Goal: Find specific page/section: Find specific page/section

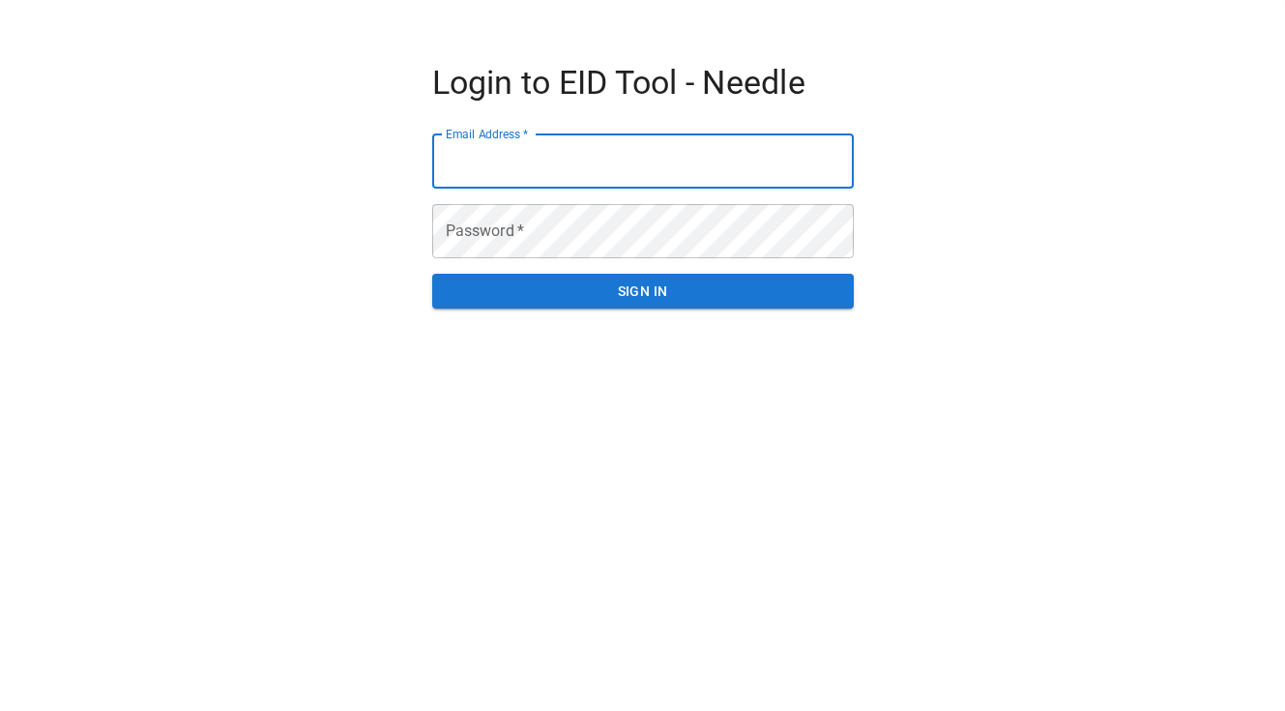
type input "**********"
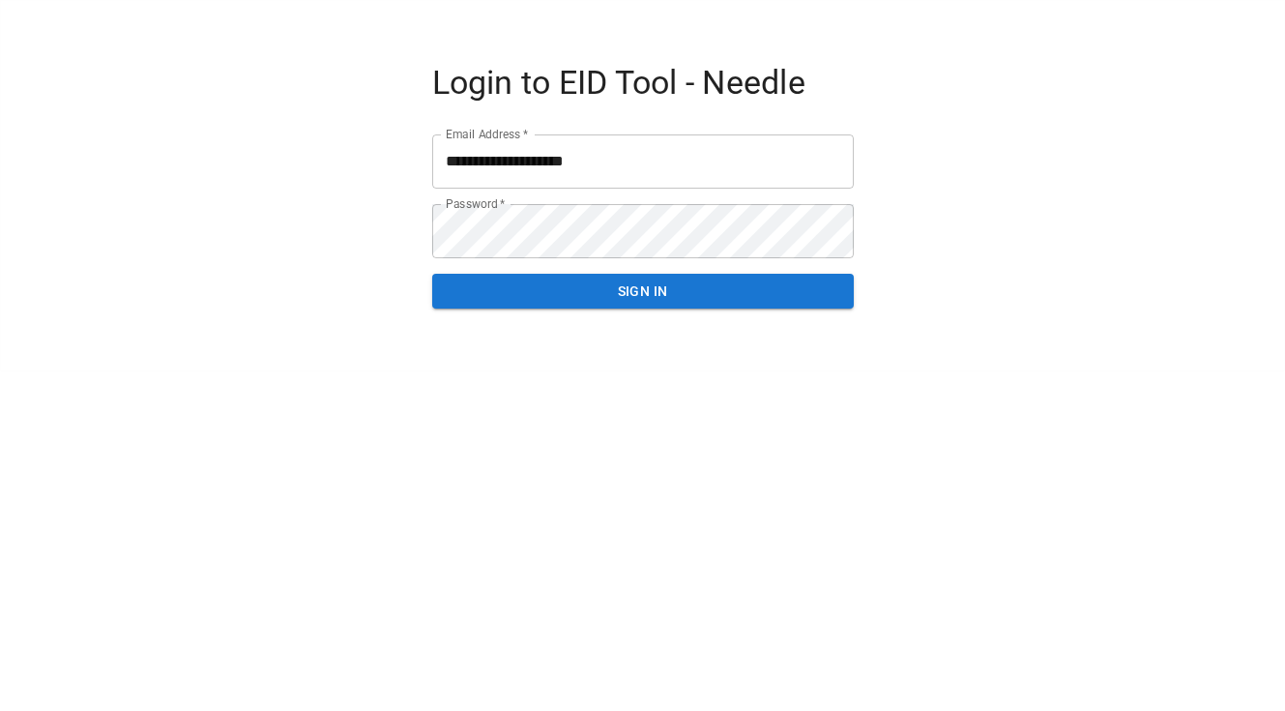
drag, startPoint x: 284, startPoint y: 235, endPoint x: 418, endPoint y: 274, distance: 138.9
click at [285, 235] on div "**********" at bounding box center [642, 185] width 1237 height 369
click at [505, 276] on button "SIGN IN" at bounding box center [643, 292] width 422 height 36
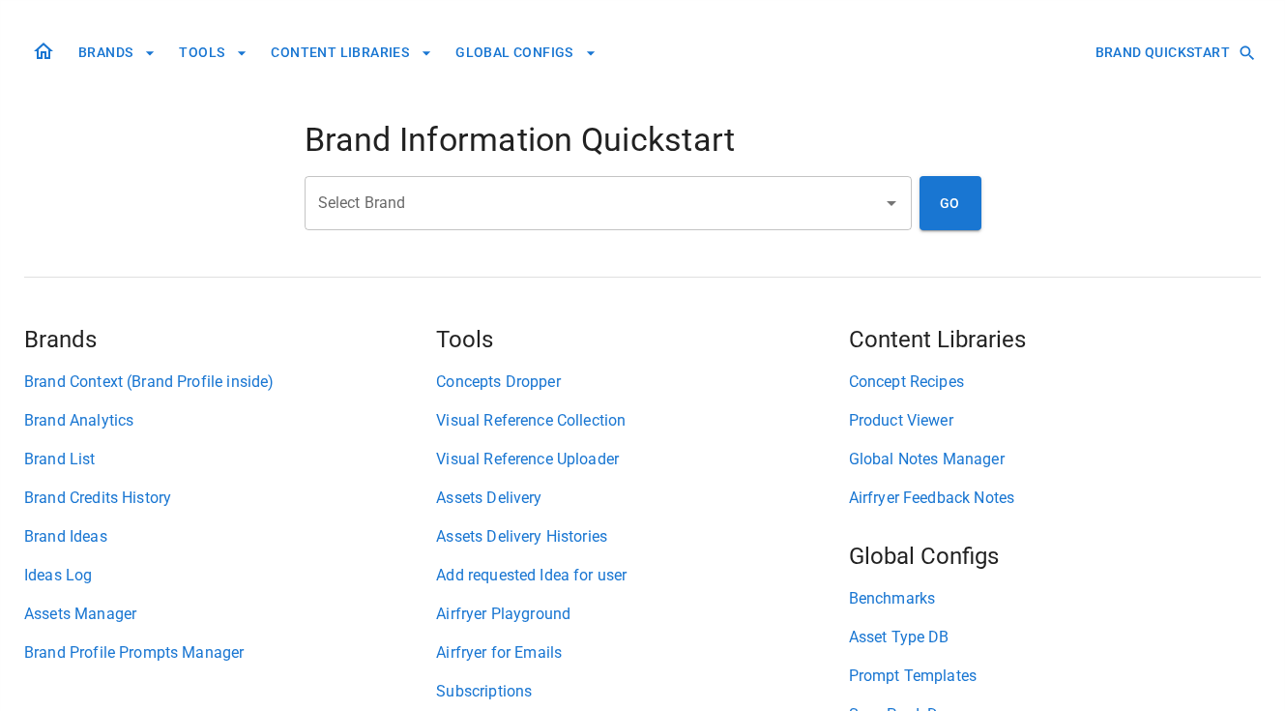
click at [371, 203] on input "Select Brand" at bounding box center [593, 203] width 561 height 37
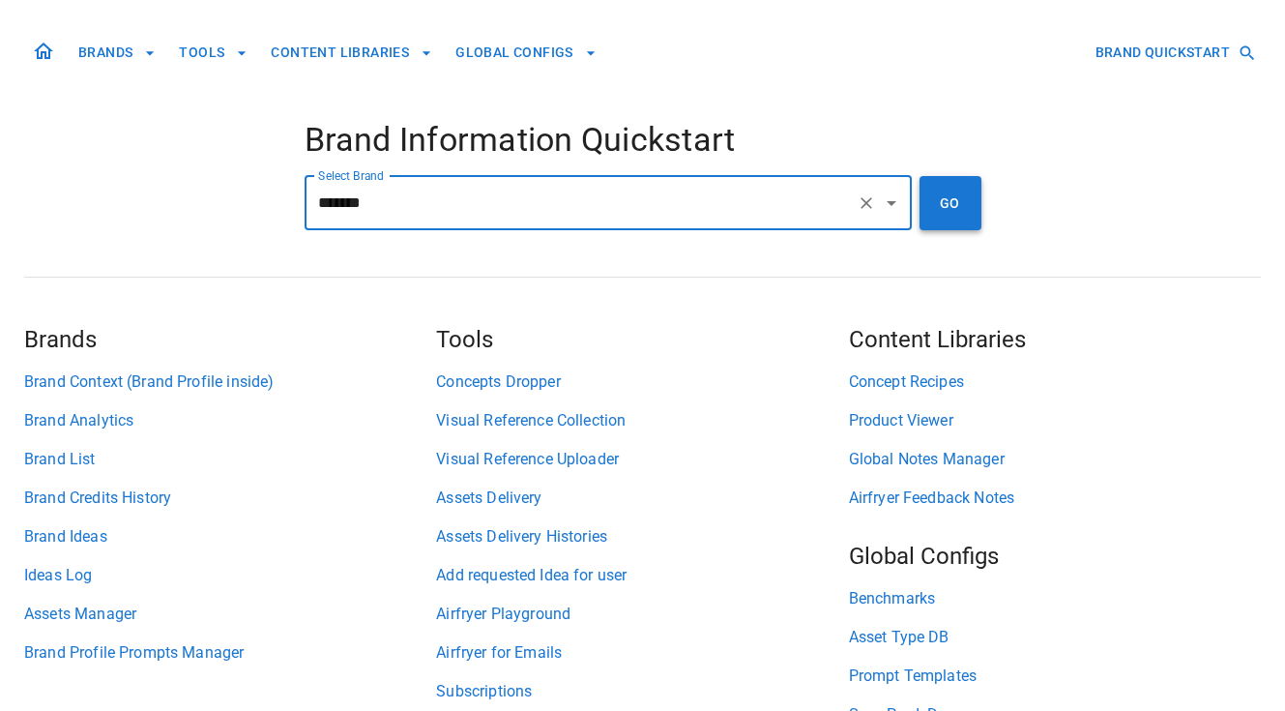
type input "*******"
click at [972, 204] on button "GO" at bounding box center [950, 203] width 62 height 54
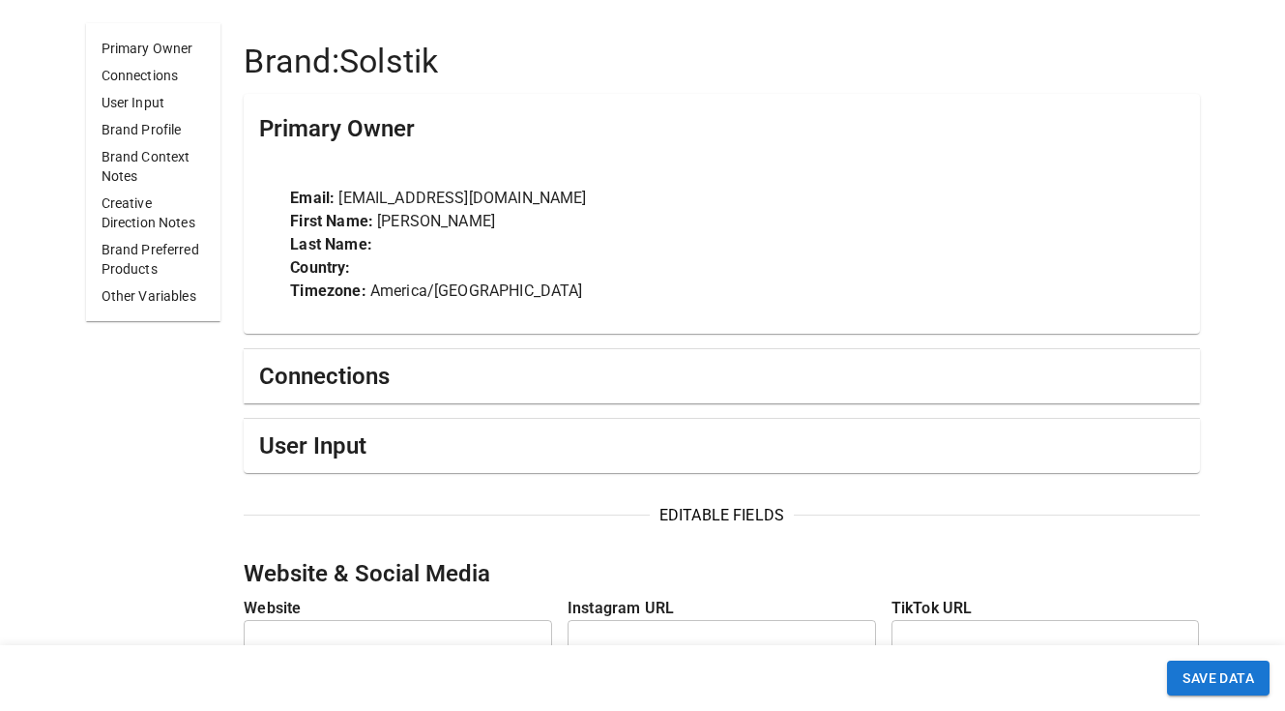
scroll to position [491, 0]
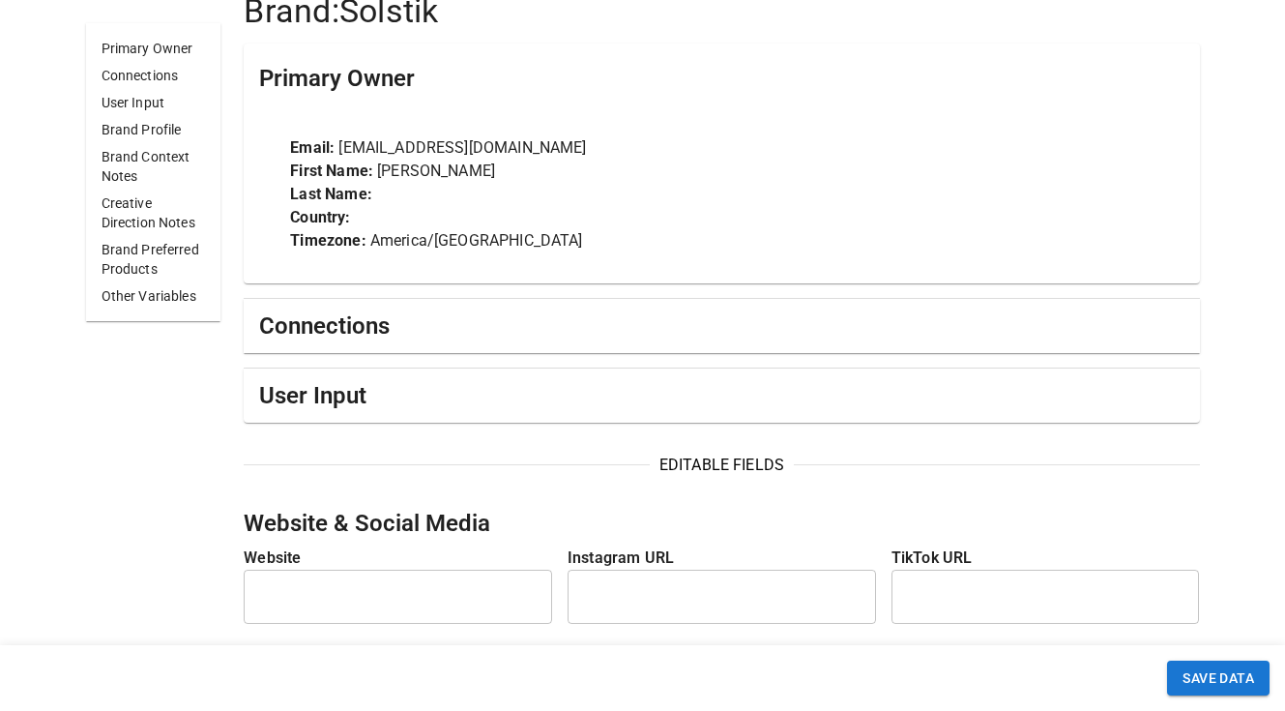
click at [335, 306] on div "Connections" at bounding box center [721, 326] width 955 height 54
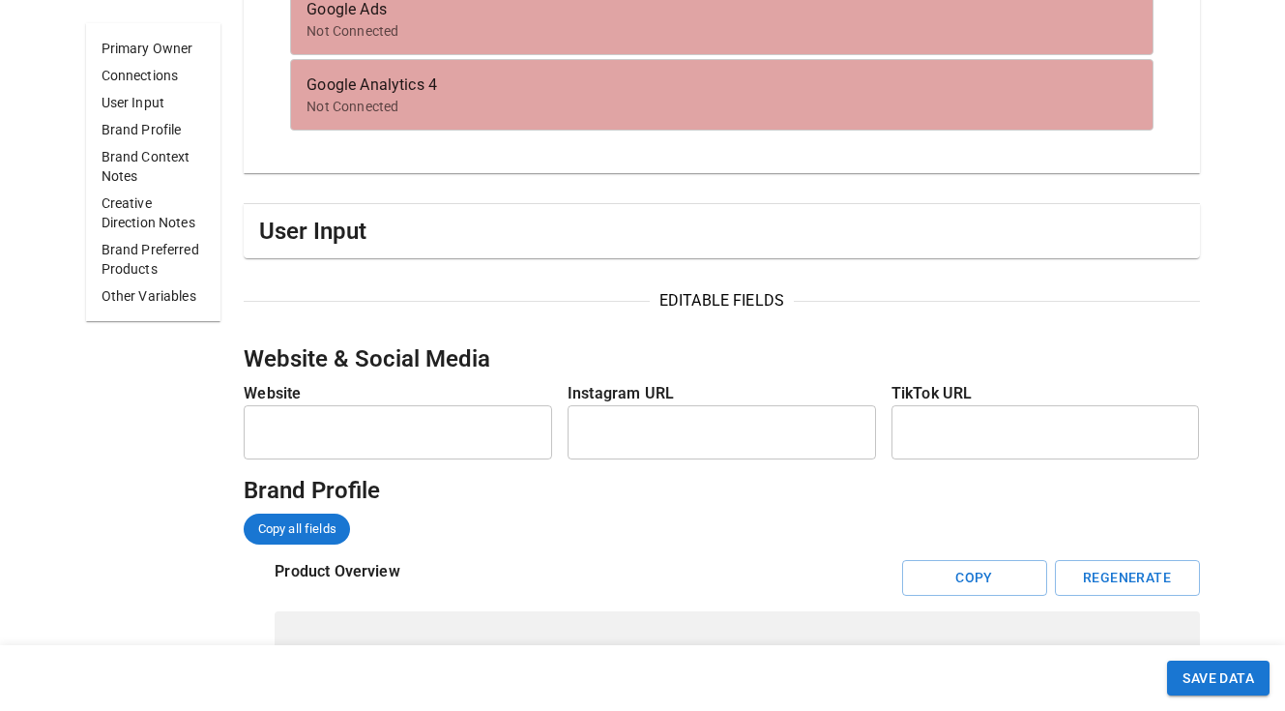
scroll to position [1325, 0]
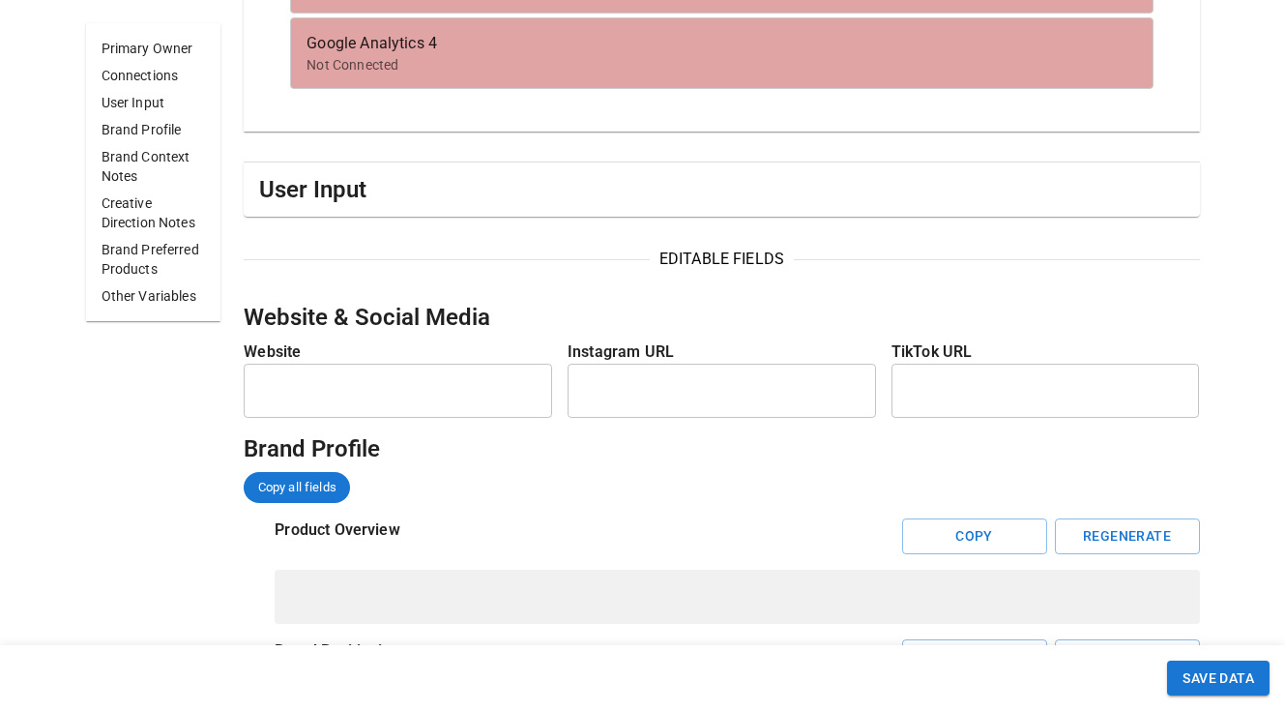
click at [336, 189] on h5 "User Input" at bounding box center [312, 189] width 107 height 31
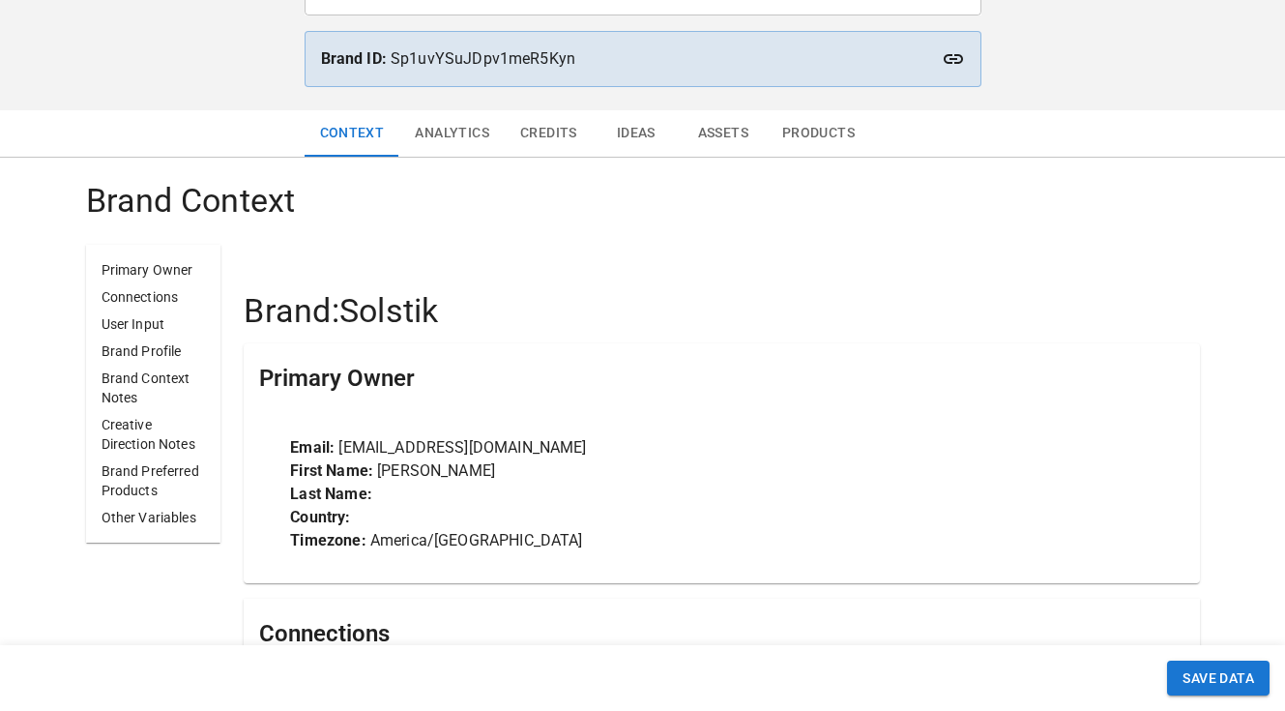
scroll to position [0, 0]
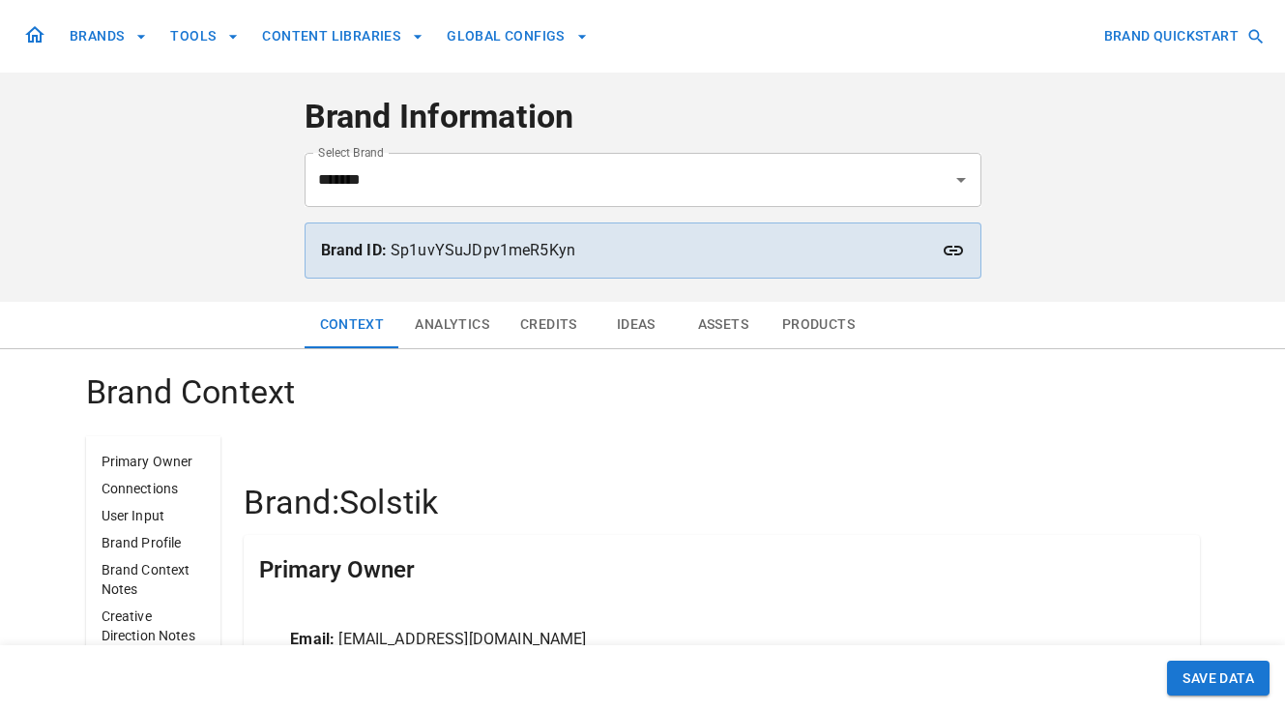
click at [462, 336] on button "Analytics" at bounding box center [451, 325] width 105 height 46
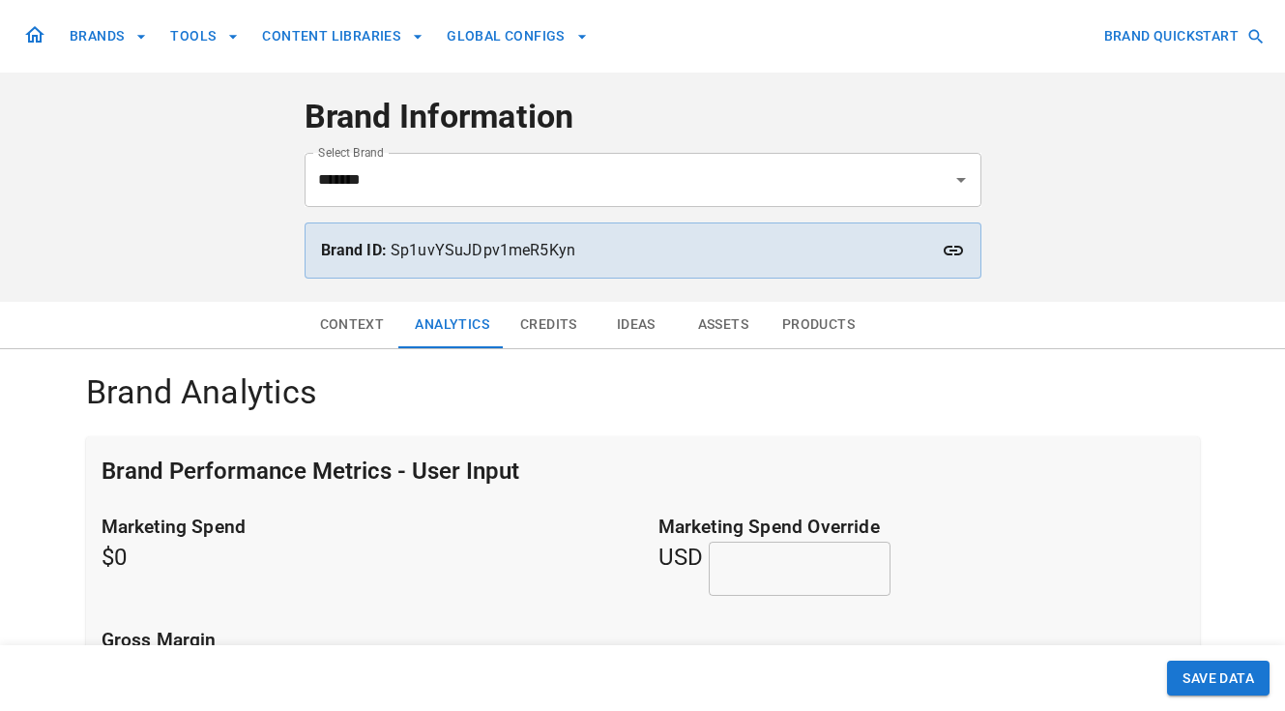
click at [543, 332] on button "Credits" at bounding box center [549, 325] width 88 height 46
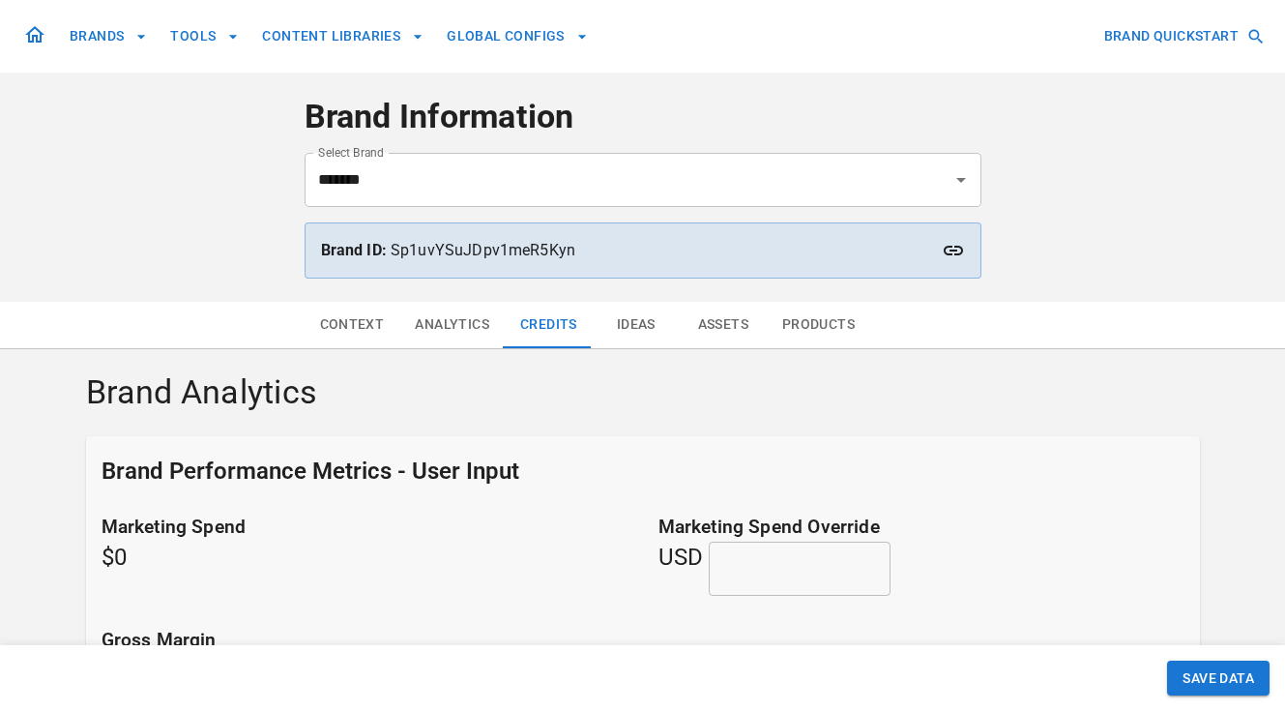
click at [630, 324] on button "Ideas" at bounding box center [636, 325] width 87 height 46
click at [707, 322] on button "Assets" at bounding box center [723, 325] width 87 height 46
click at [822, 323] on button "Products" at bounding box center [818, 325] width 103 height 46
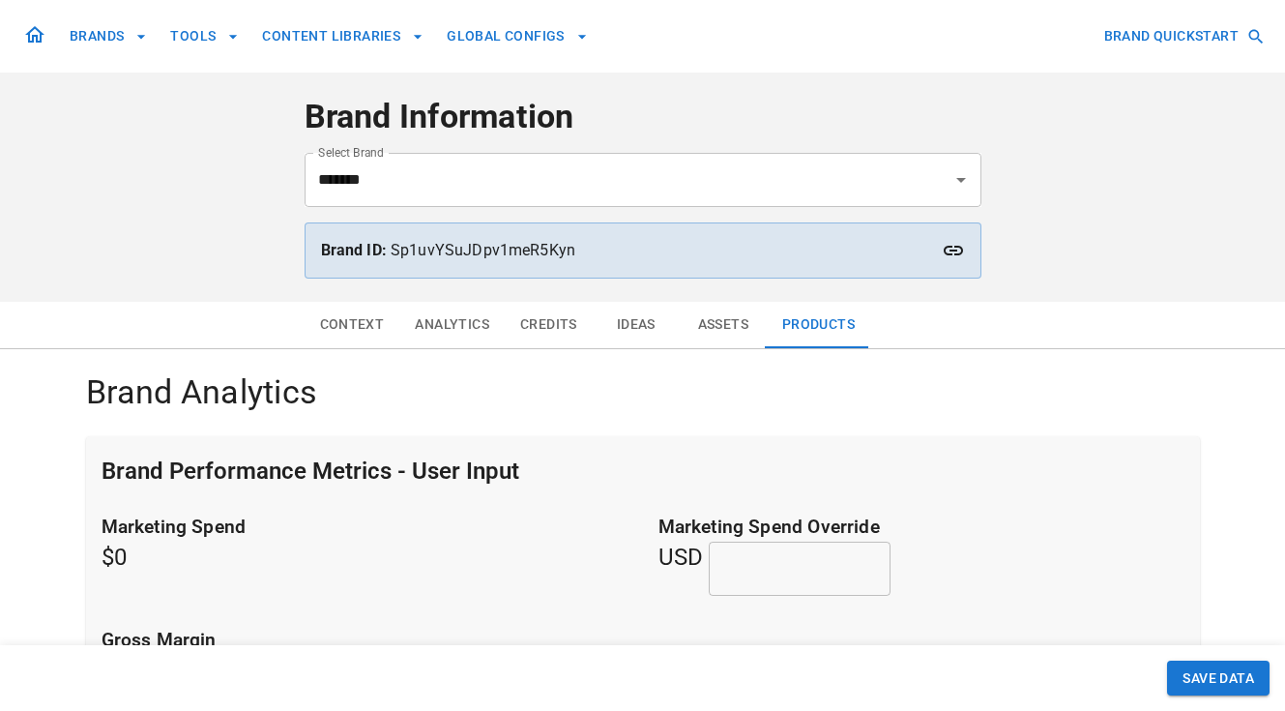
click at [348, 322] on button "Context" at bounding box center [353, 325] width 96 height 46
